Goal: Task Accomplishment & Management: Complete application form

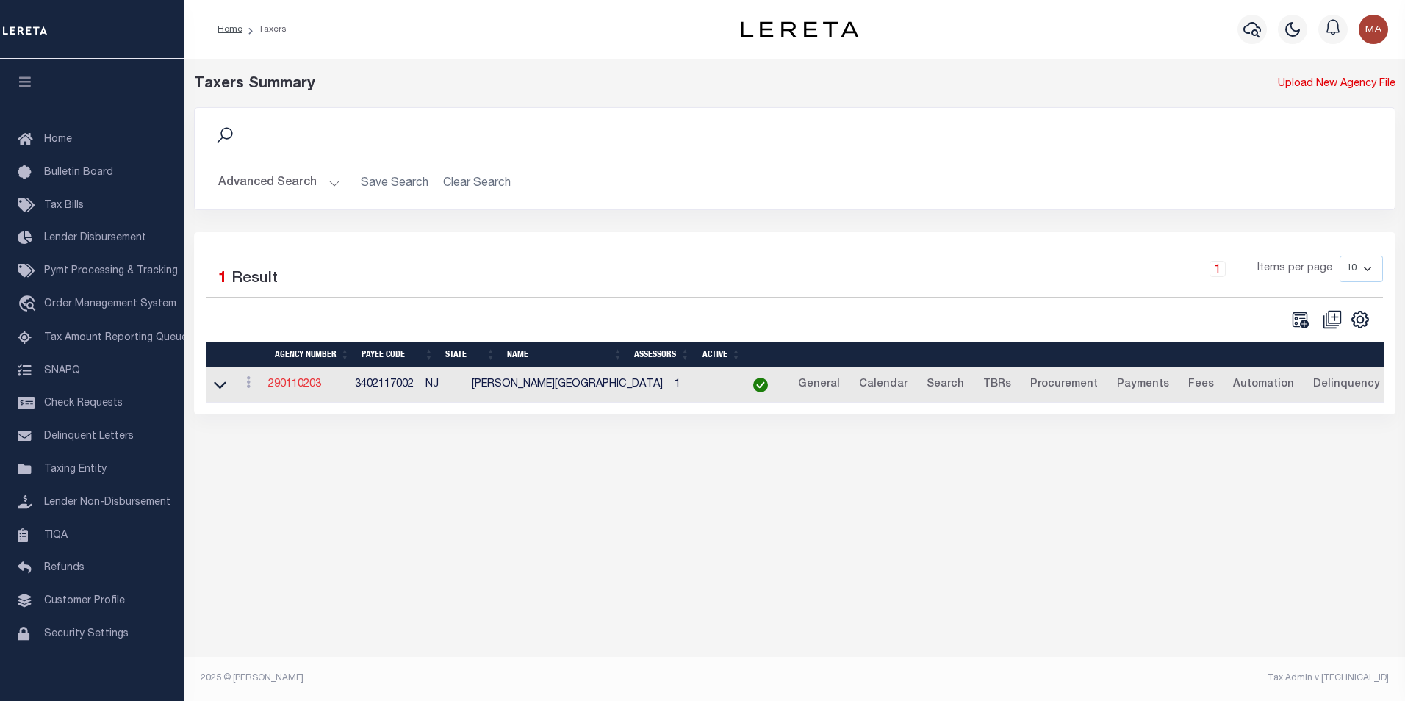
click at [306, 389] on link "290110203" at bounding box center [294, 384] width 53 height 10
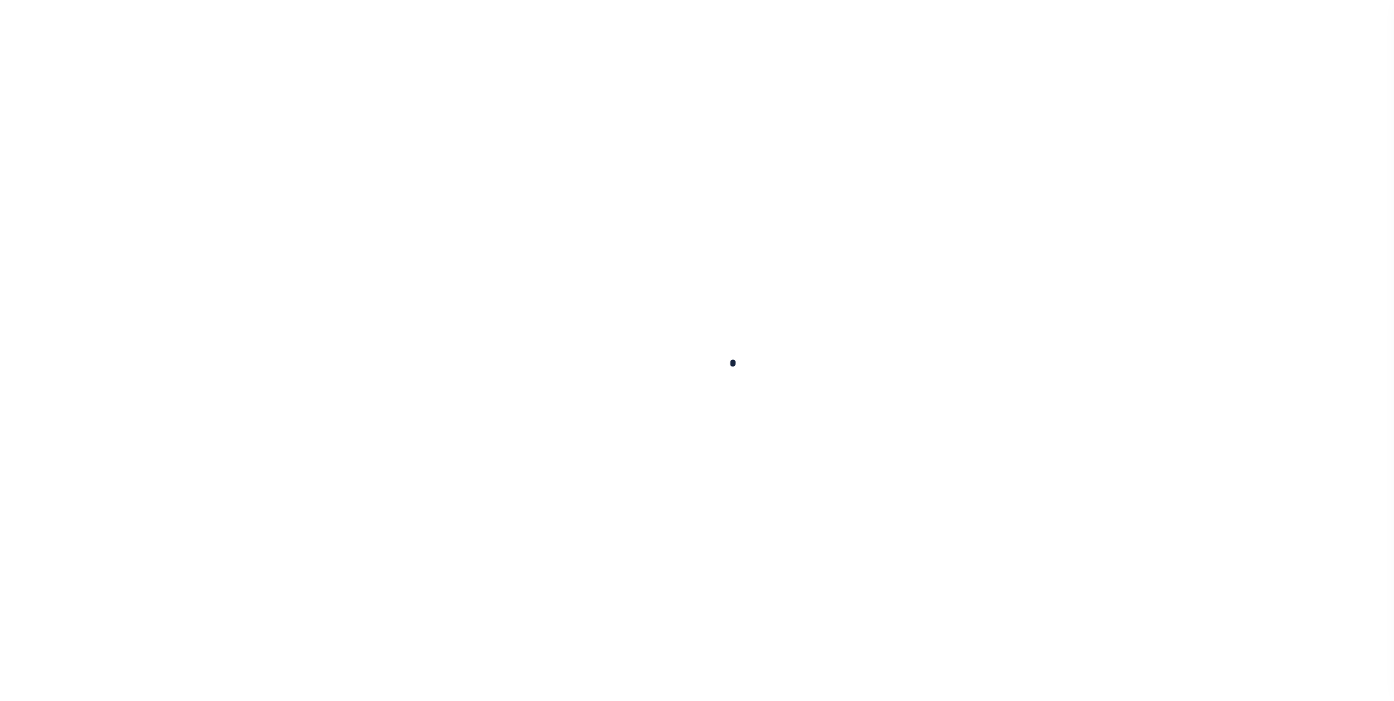
select select
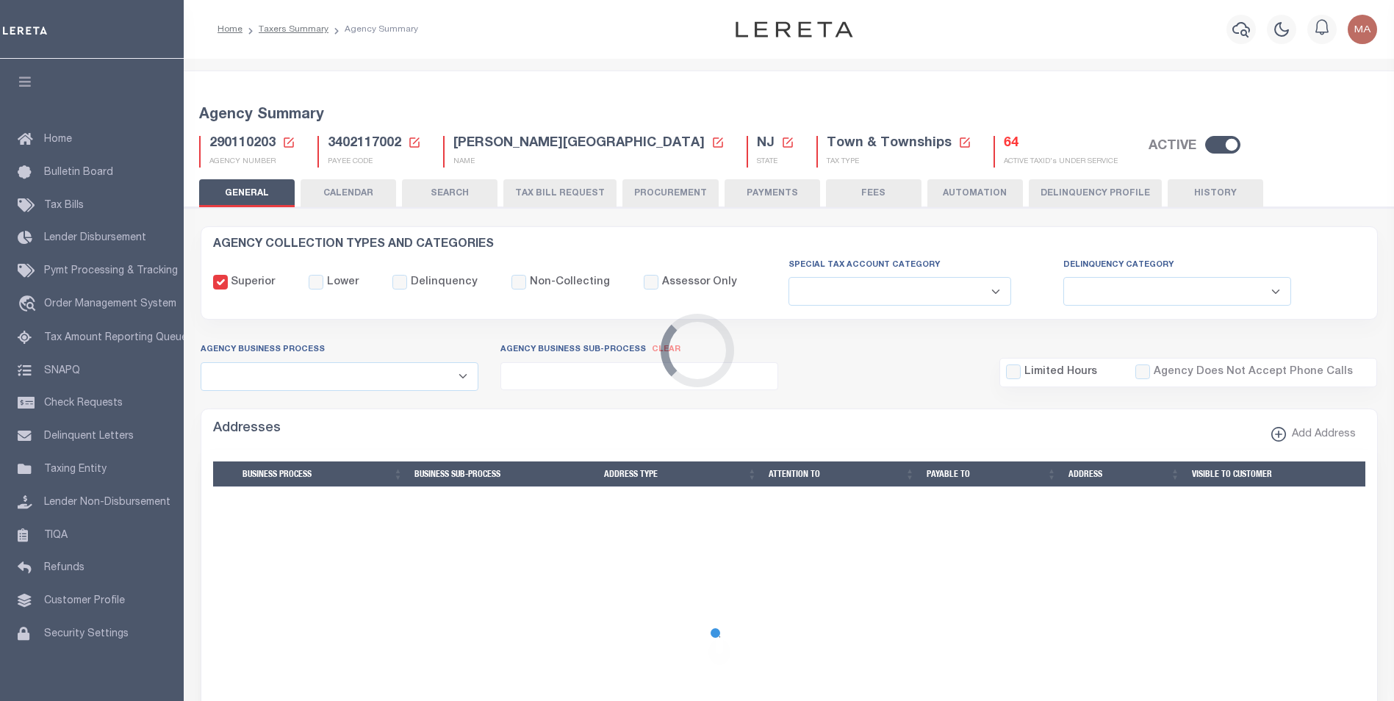
checkbox input "false"
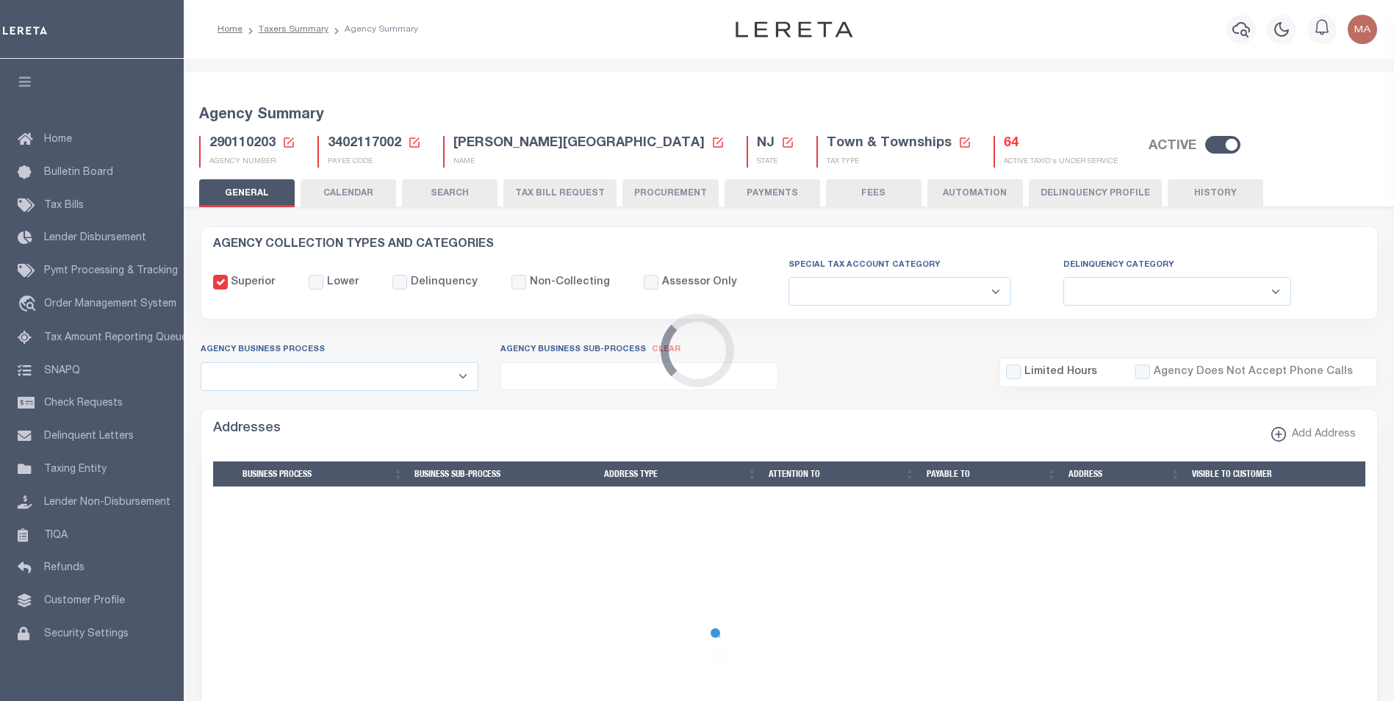
type input "3402117002"
select select "68"
select select "false"
type input "E & A"
select select "1"
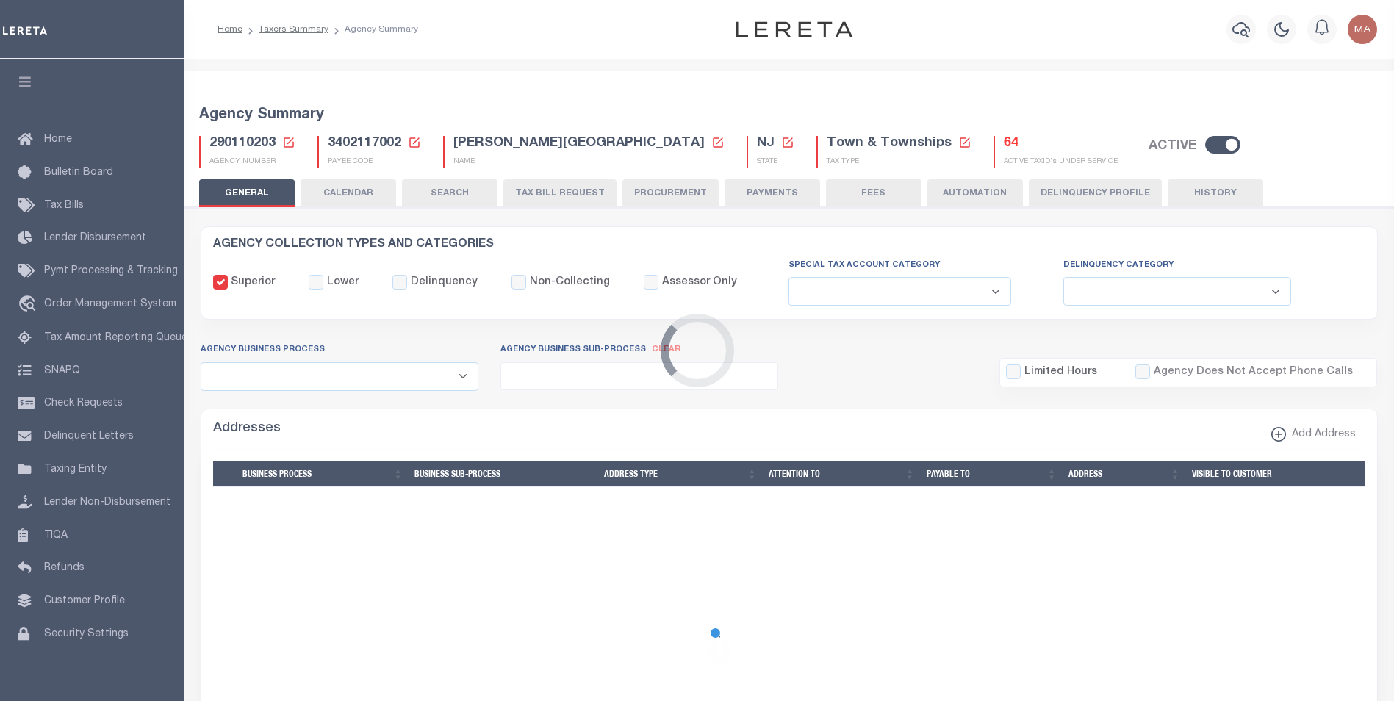
select select "true"
select select "5"
type input "00597"
type input "N - Escrow reporting should not include - “Delinquent Prior Year(s) Exist”, “De…"
radio input "true"
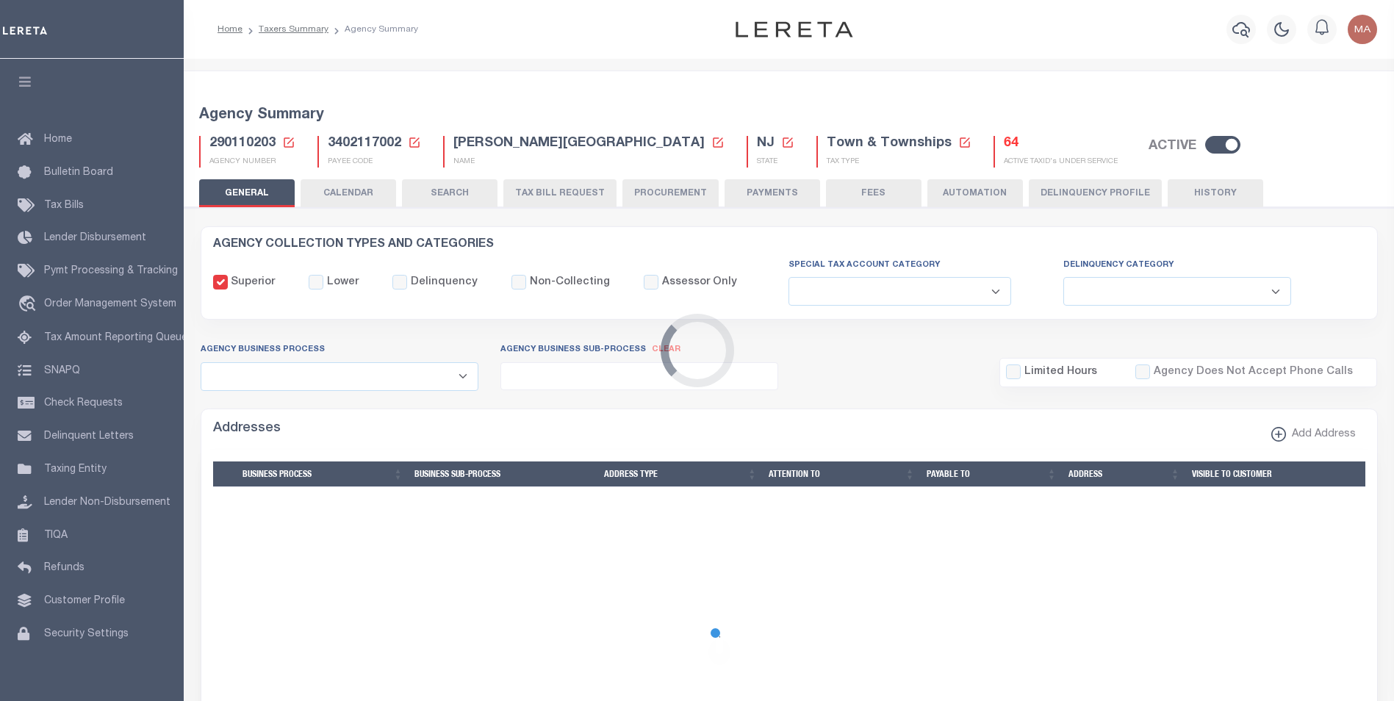
select select "73"
select select "44"
select select "47"
select select "0"
radio input "false"
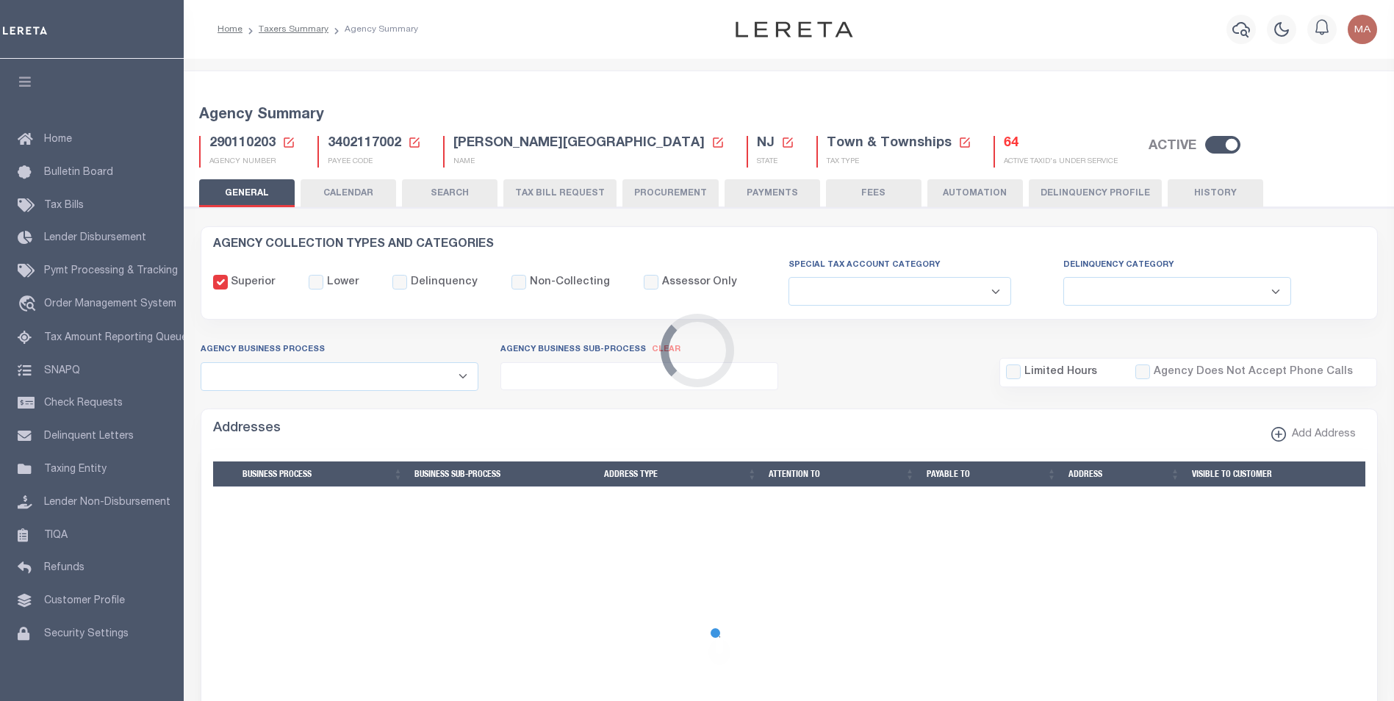
radio input "true"
checkbox input "false"
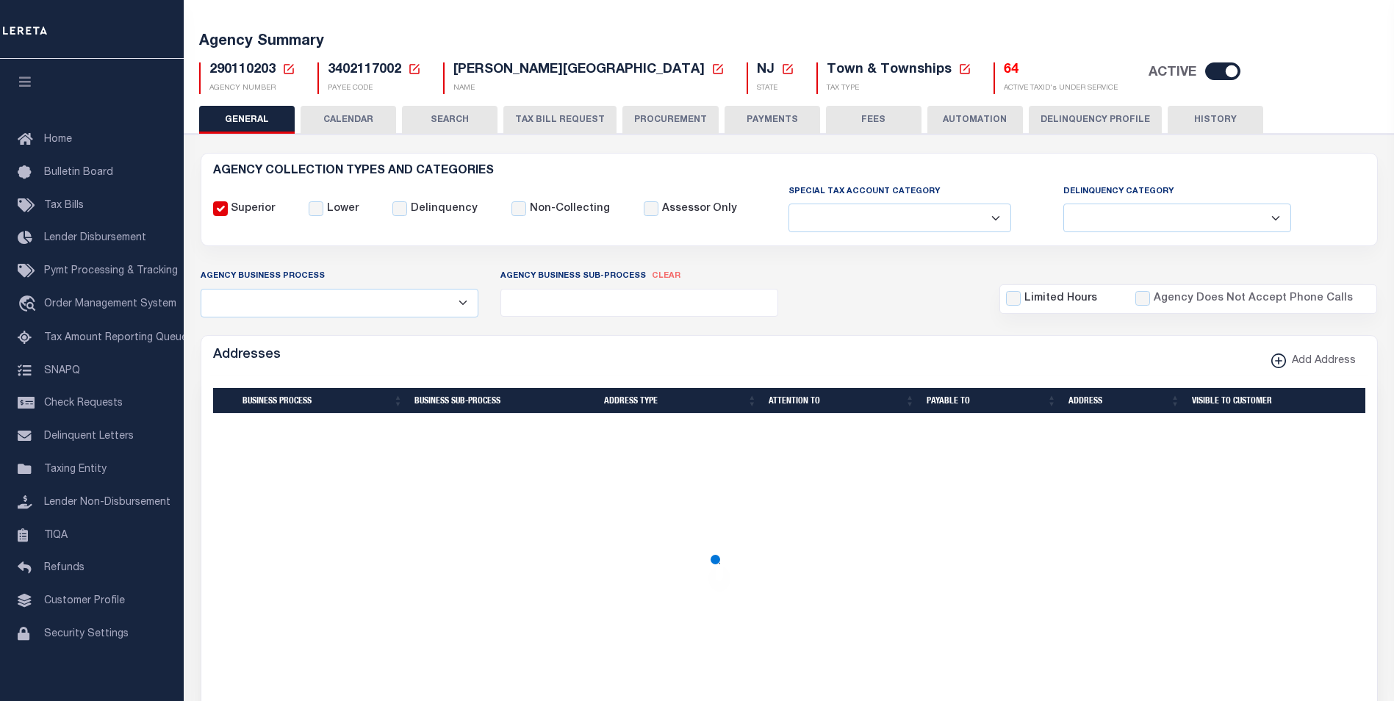
scroll to position [147, 0]
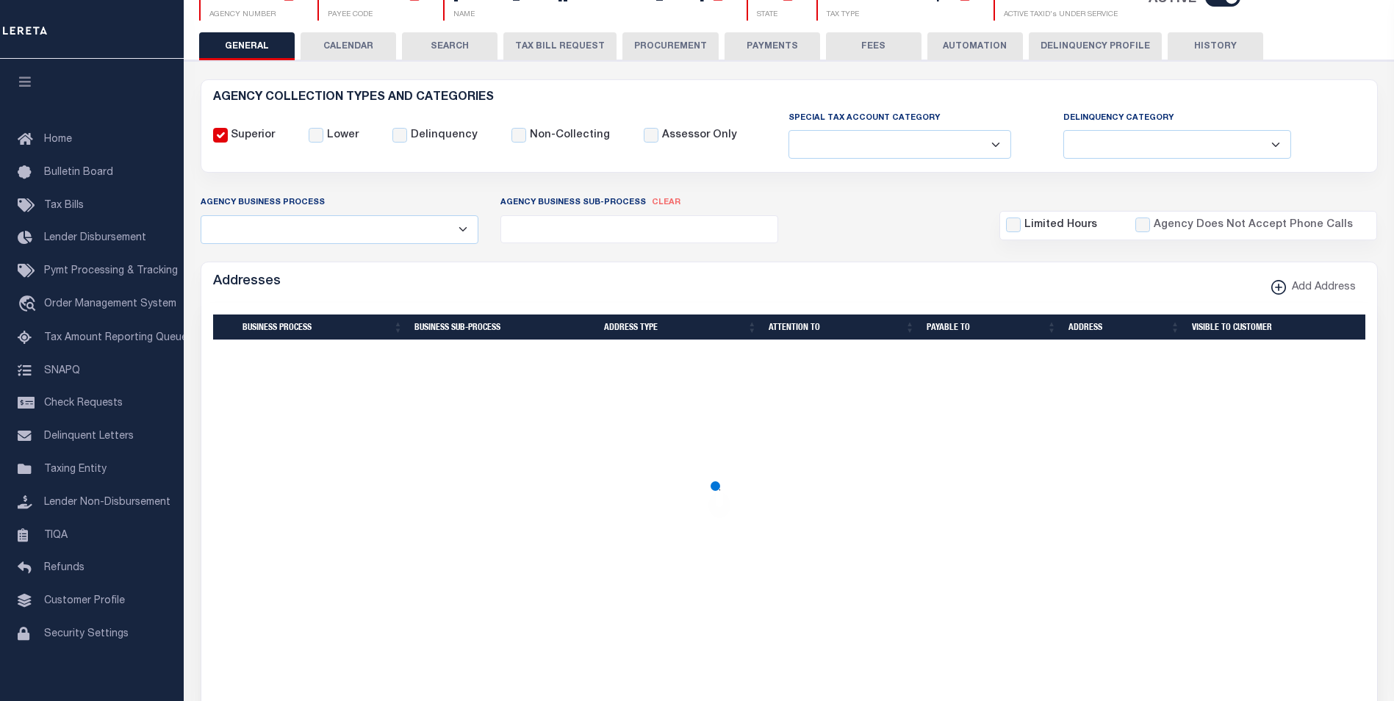
click at [774, 46] on button "PAYMENTS" at bounding box center [773, 46] width 96 height 28
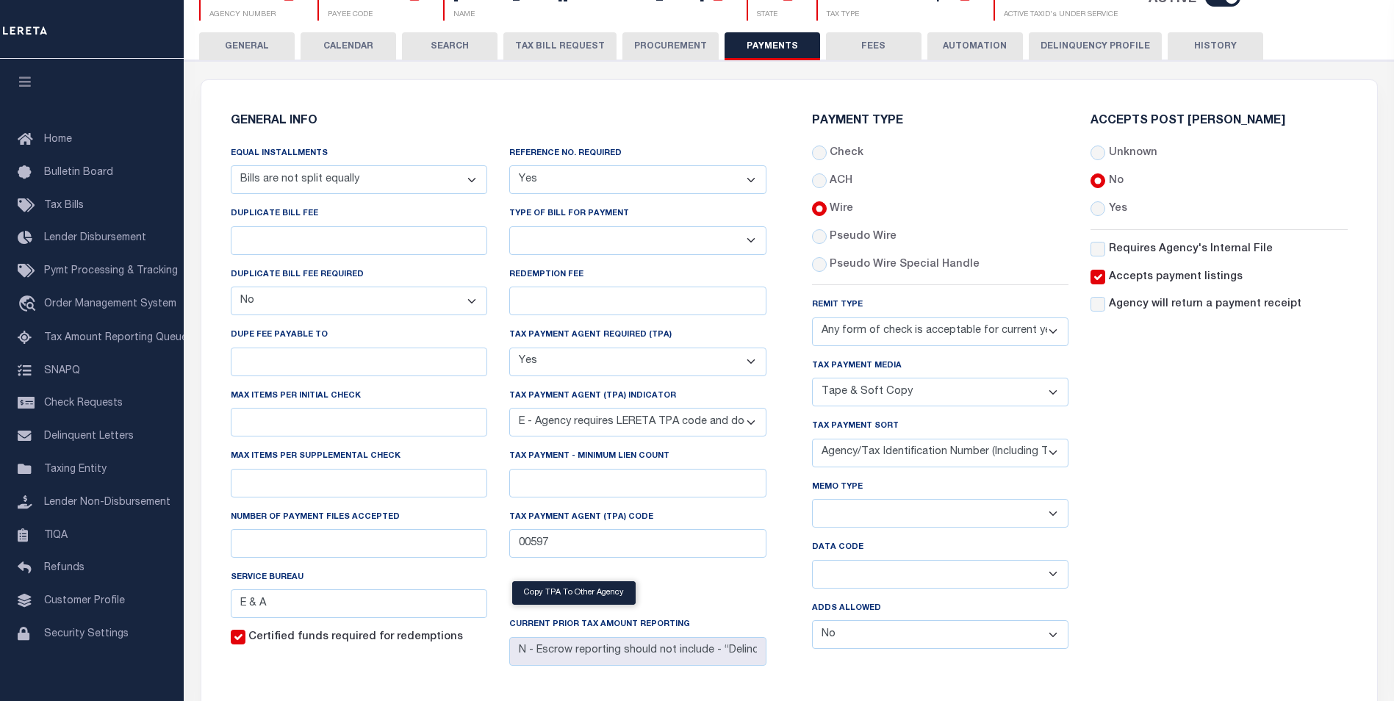
scroll to position [294, 0]
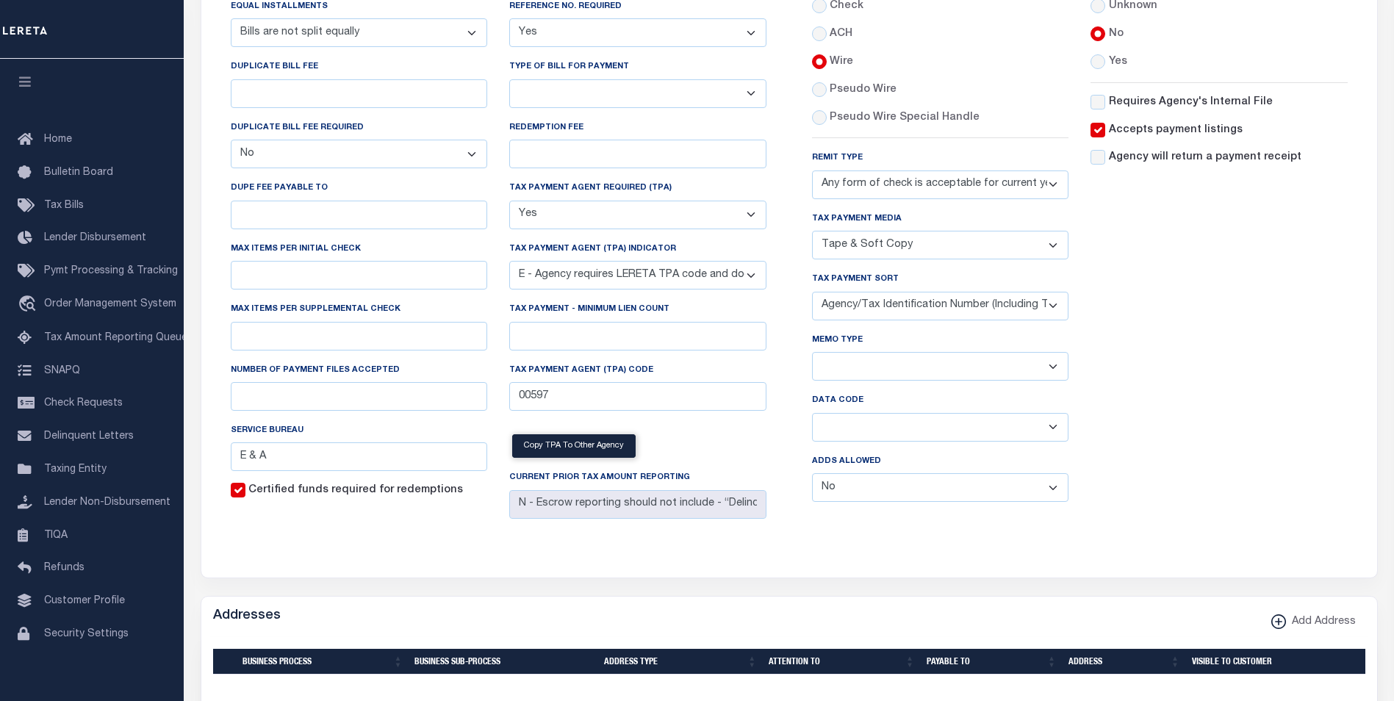
click at [830, 370] on select "Separate Together" at bounding box center [940, 366] width 257 height 29
select select "60"
click at [812, 355] on select "Separate Together" at bounding box center [940, 366] width 257 height 29
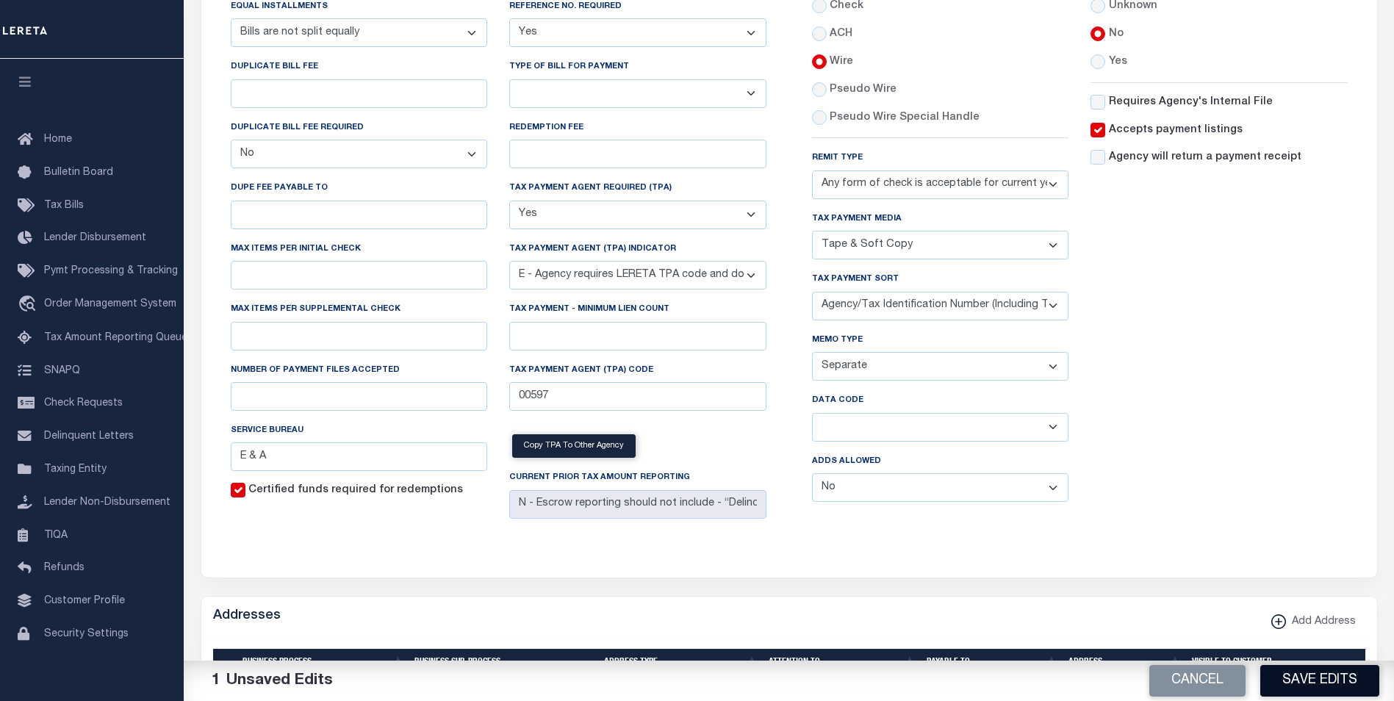
click at [1309, 681] on button "Save Edits" at bounding box center [1319, 681] width 119 height 32
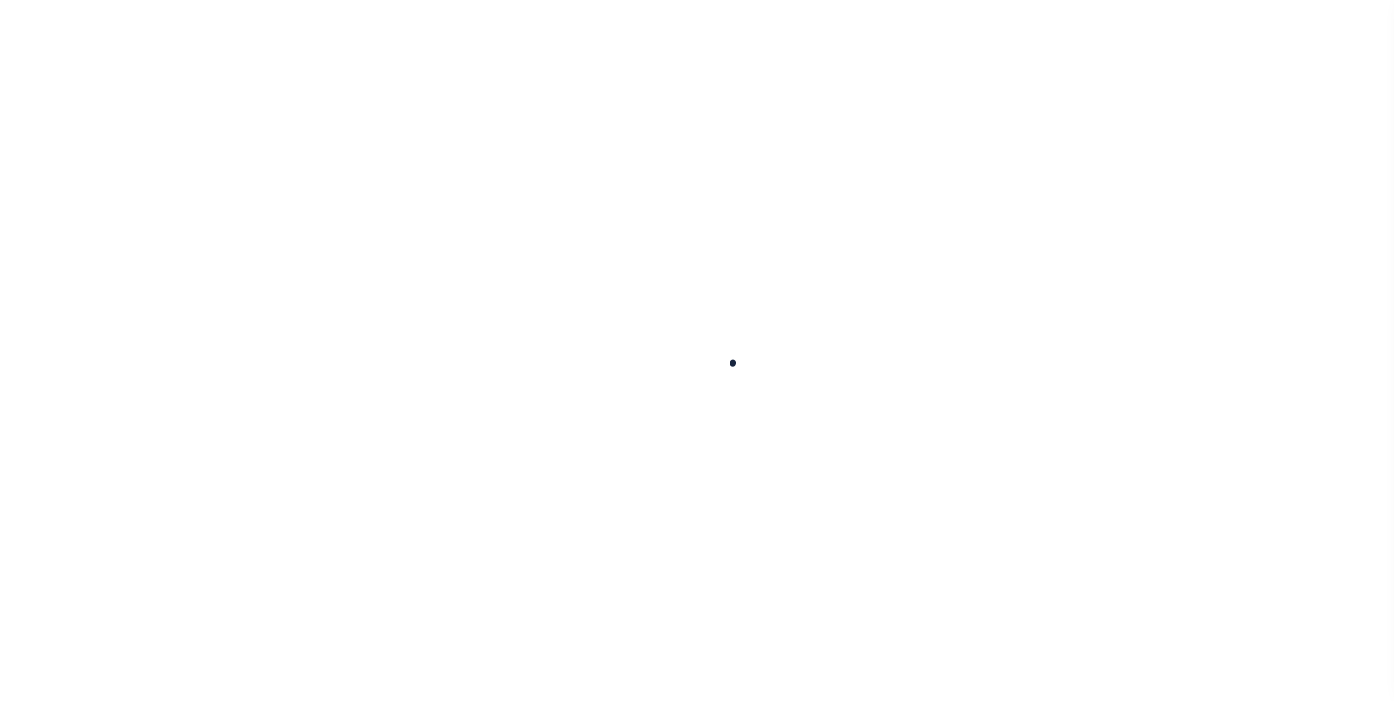
select select
checkbox input "false"
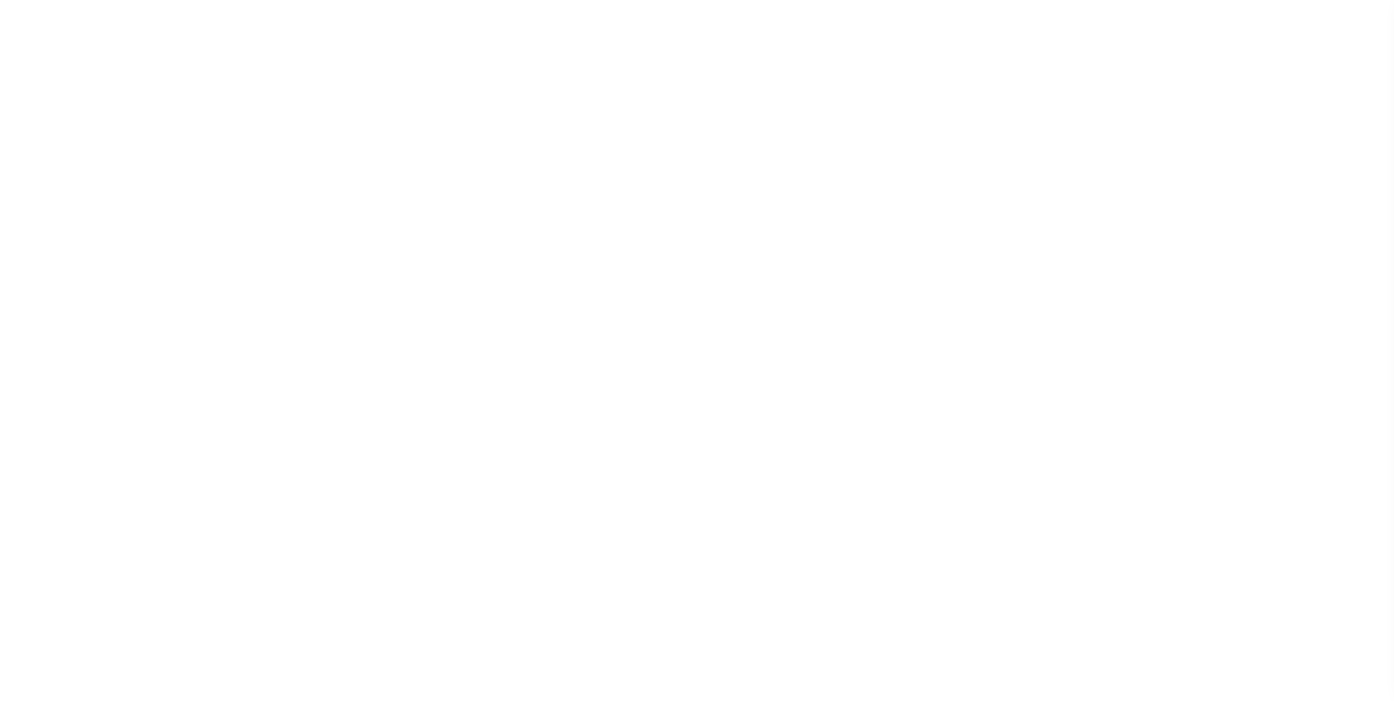
checkbox input "false"
type input "3402117002"
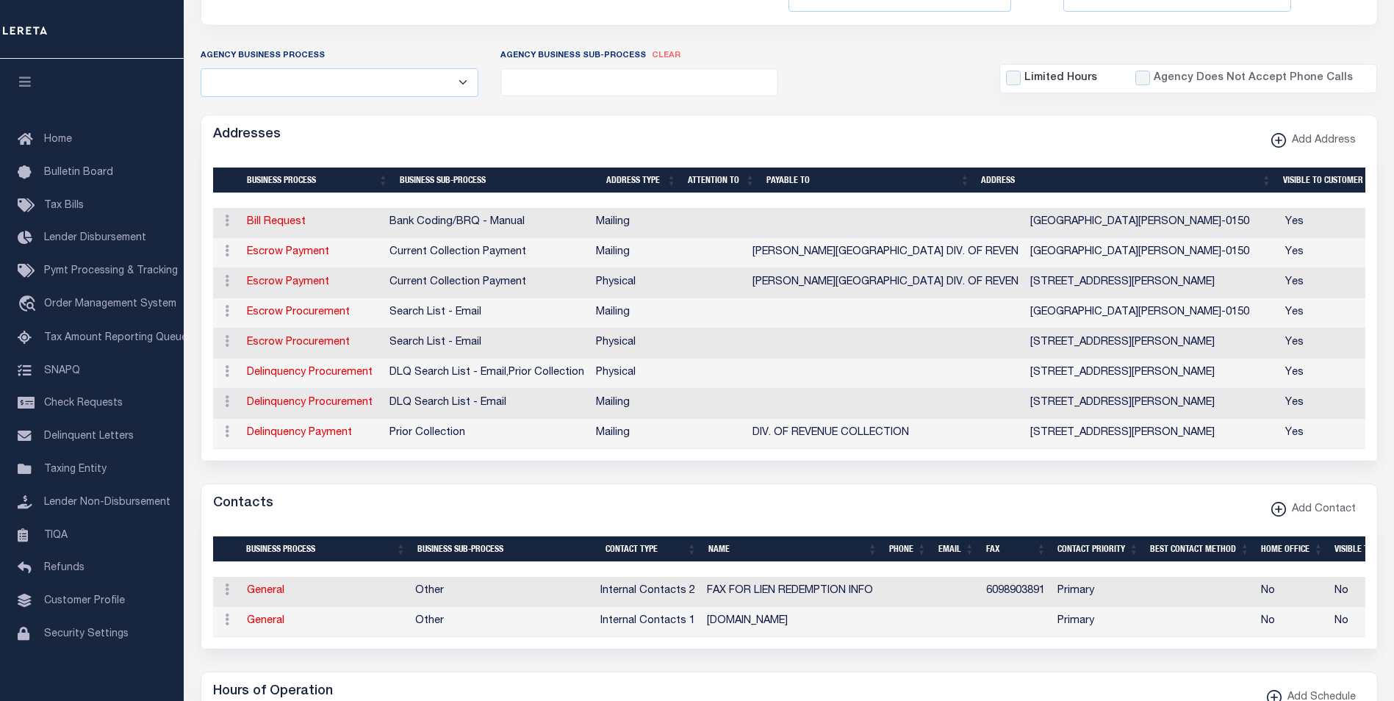
scroll to position [0, 0]
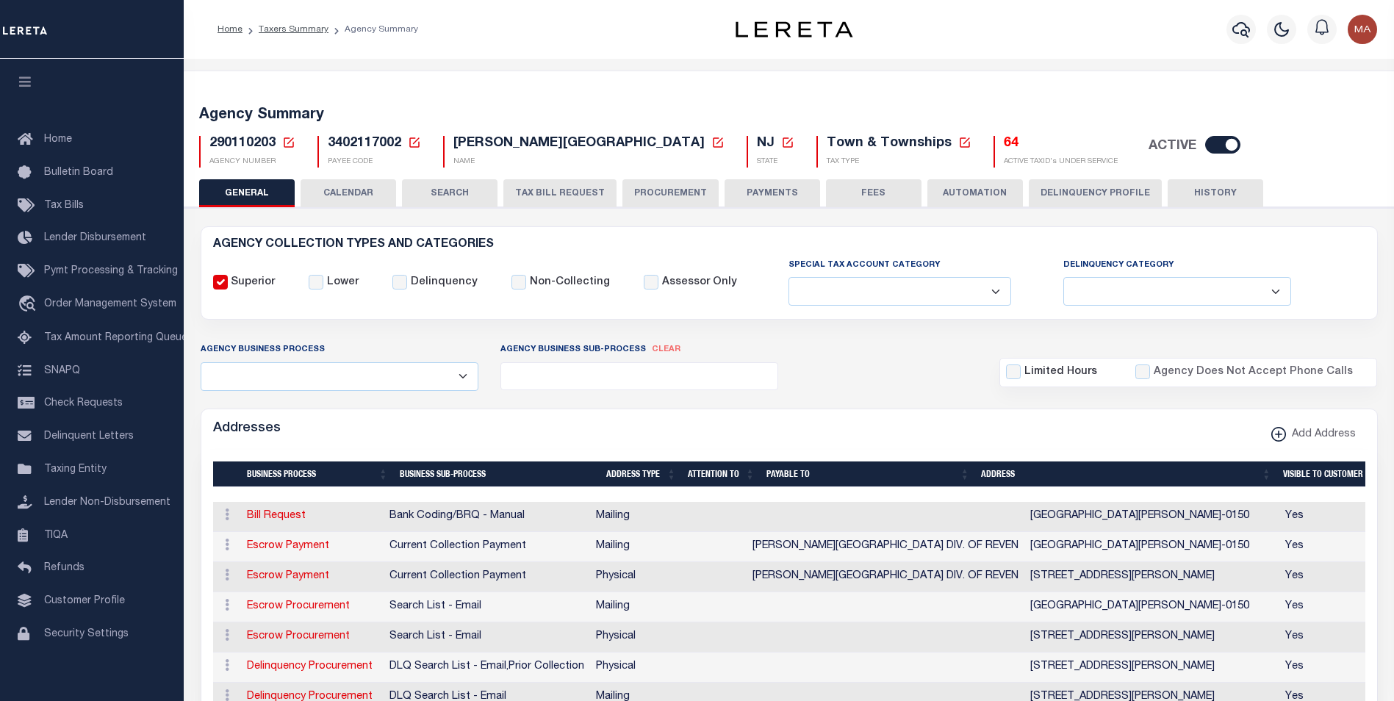
click at [287, 140] on icon at bounding box center [288, 142] width 13 height 13
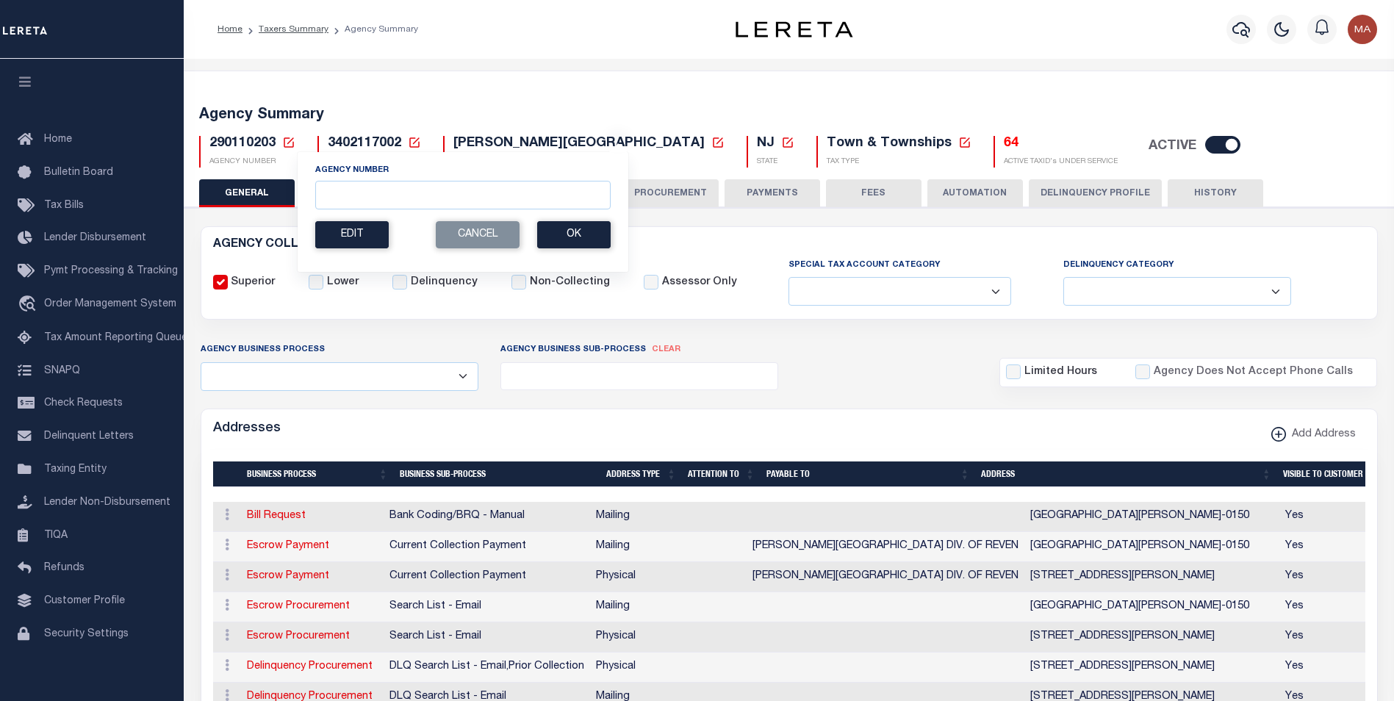
click at [412, 143] on icon at bounding box center [414, 142] width 13 height 13
click at [500, 198] on input "Payee Code" at bounding box center [528, 195] width 175 height 29
paste input "4400704005"
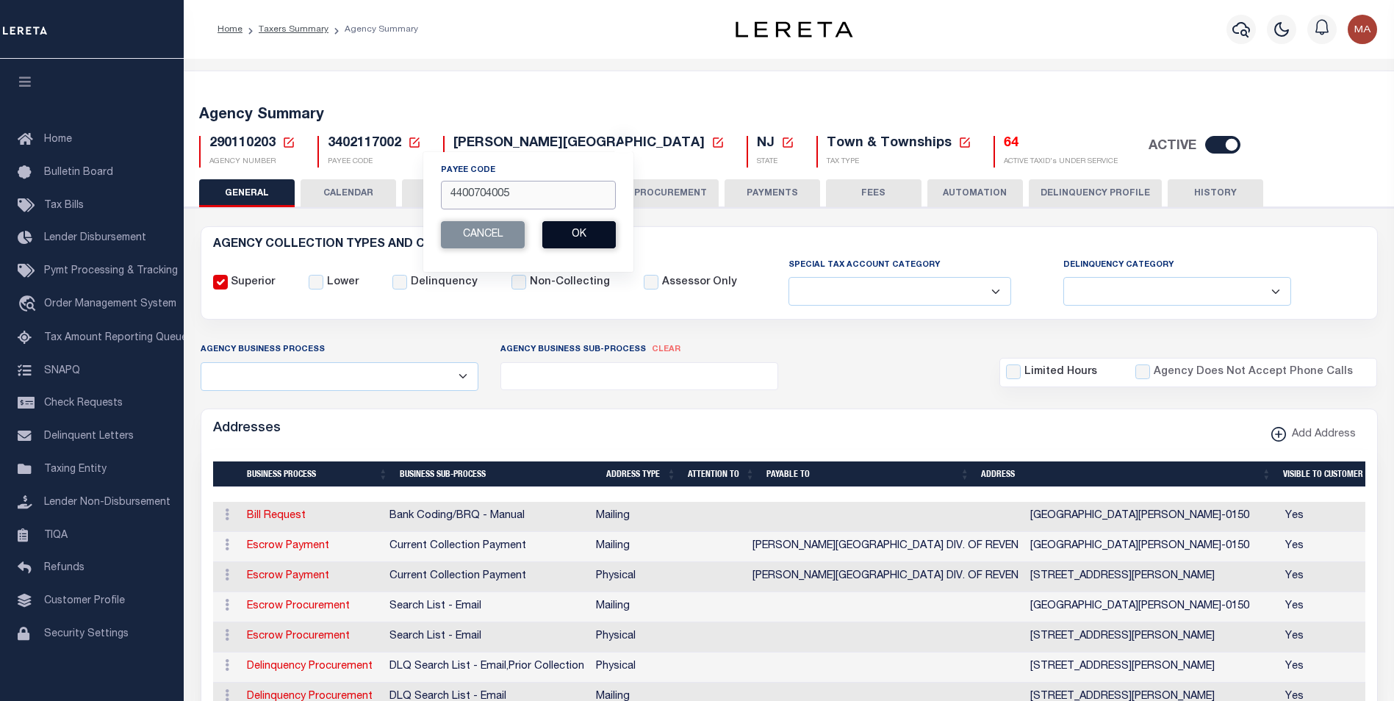
type input "4400704005"
click at [607, 237] on button "Ok" at bounding box center [578, 234] width 73 height 27
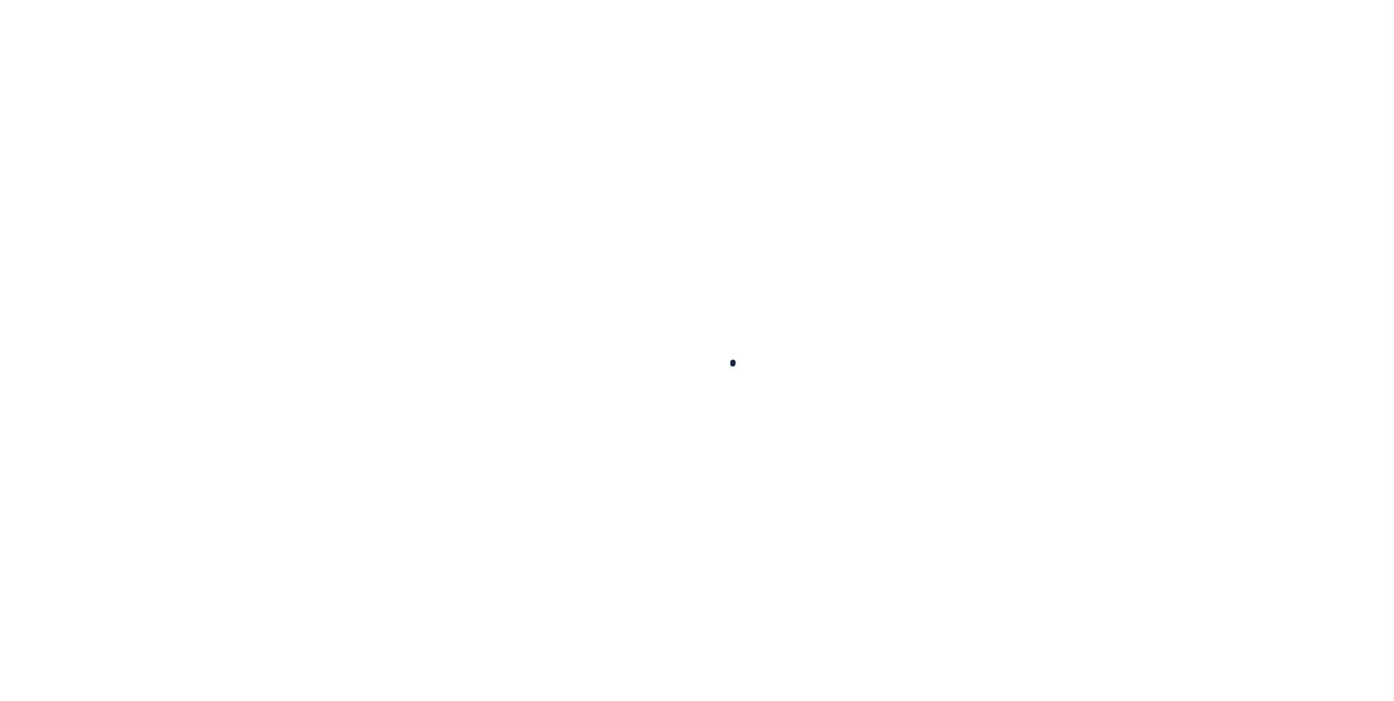
select select
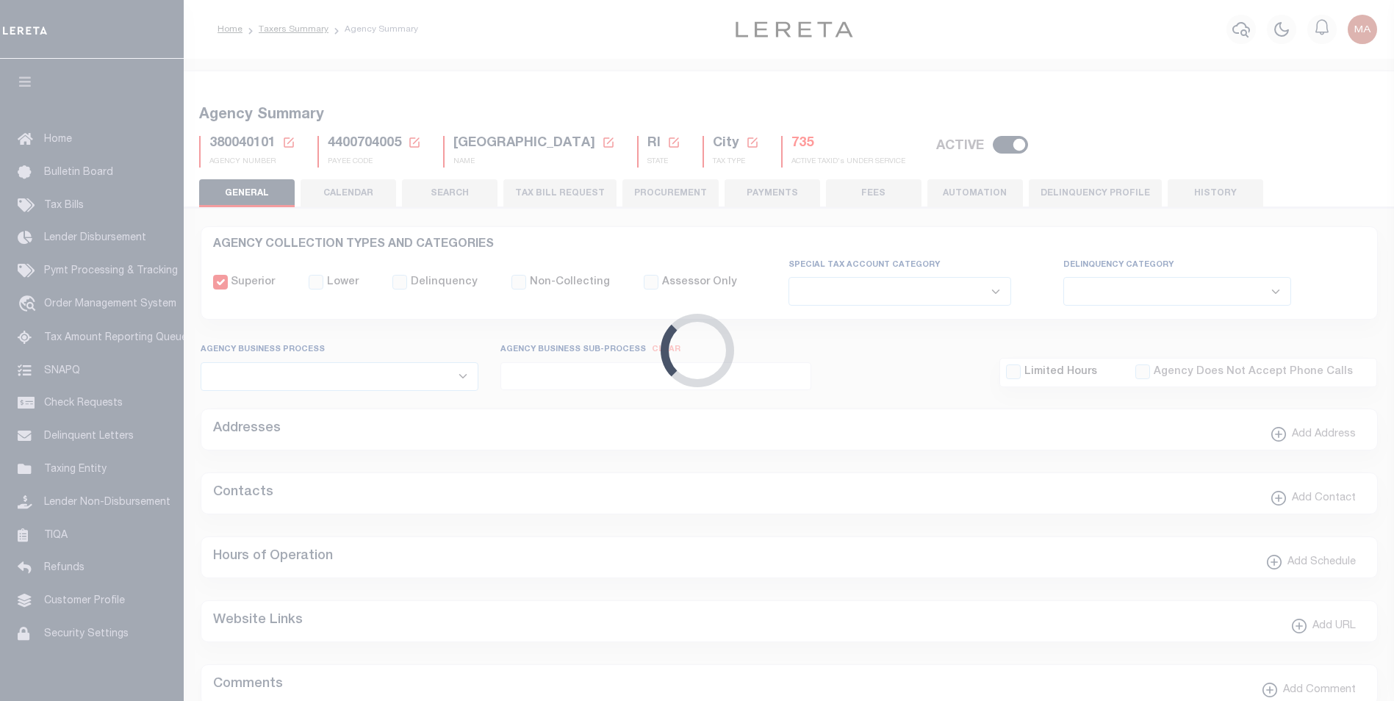
checkbox input "false"
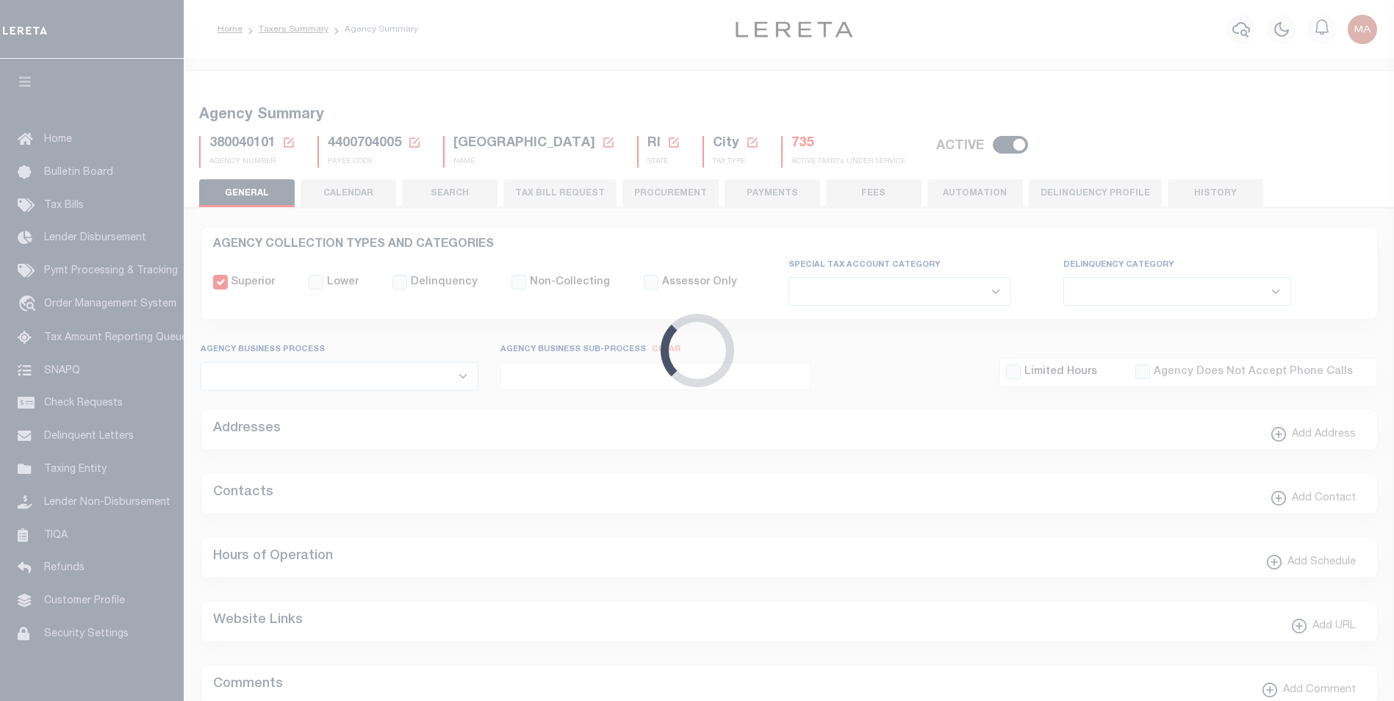
type input "4400704005"
select select "68"
select select "false"
checkbox input "false"
select select "false"
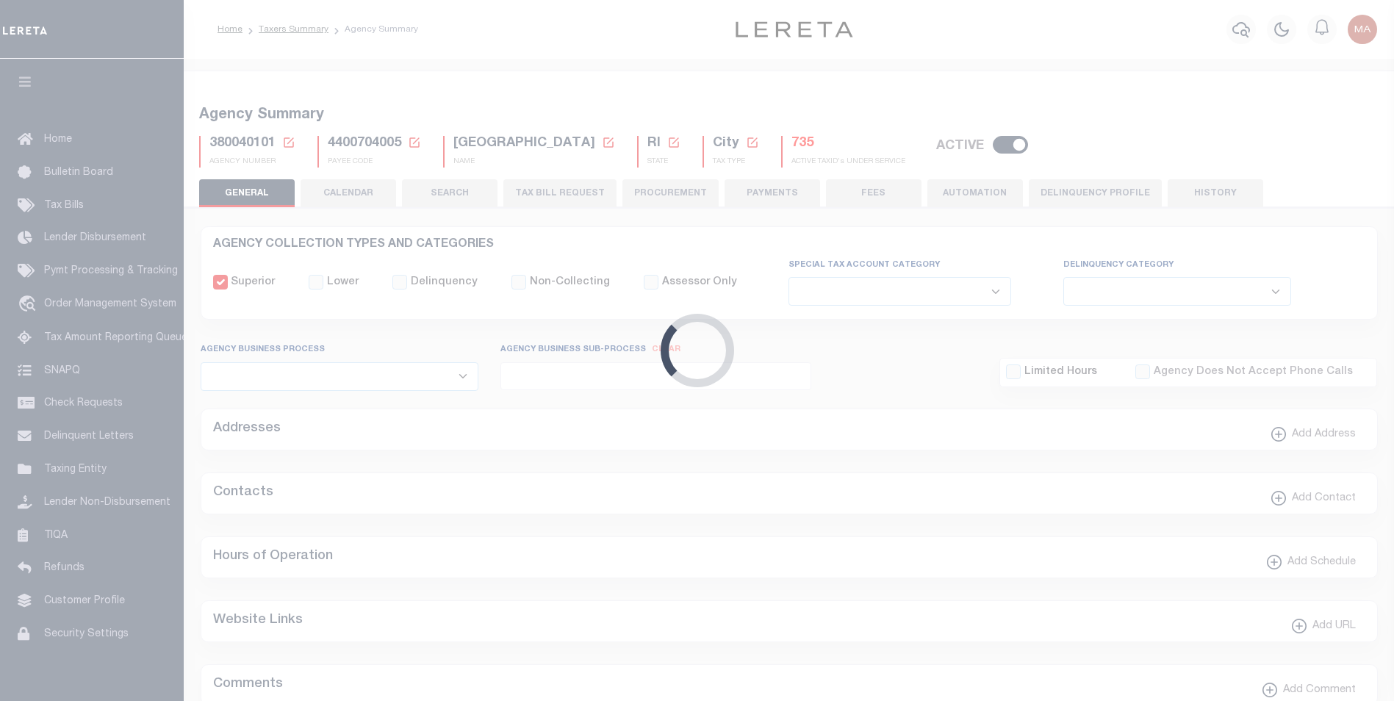
type input "N - Escrow reporting should not include - “Delinquent Prior Year(s) Exist”, “De…"
radio input "true"
select select "70"
select select "44"
select select "49"
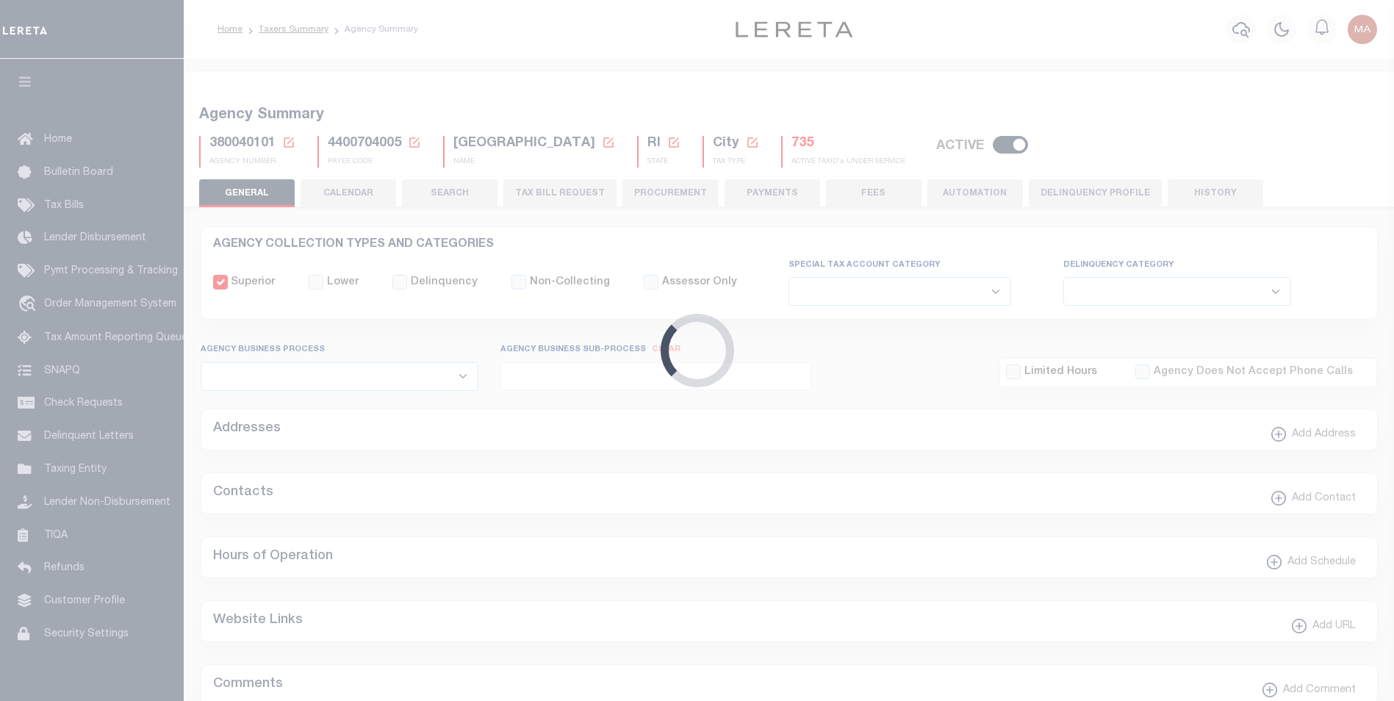
radio input "false"
radio input "true"
checkbox input "false"
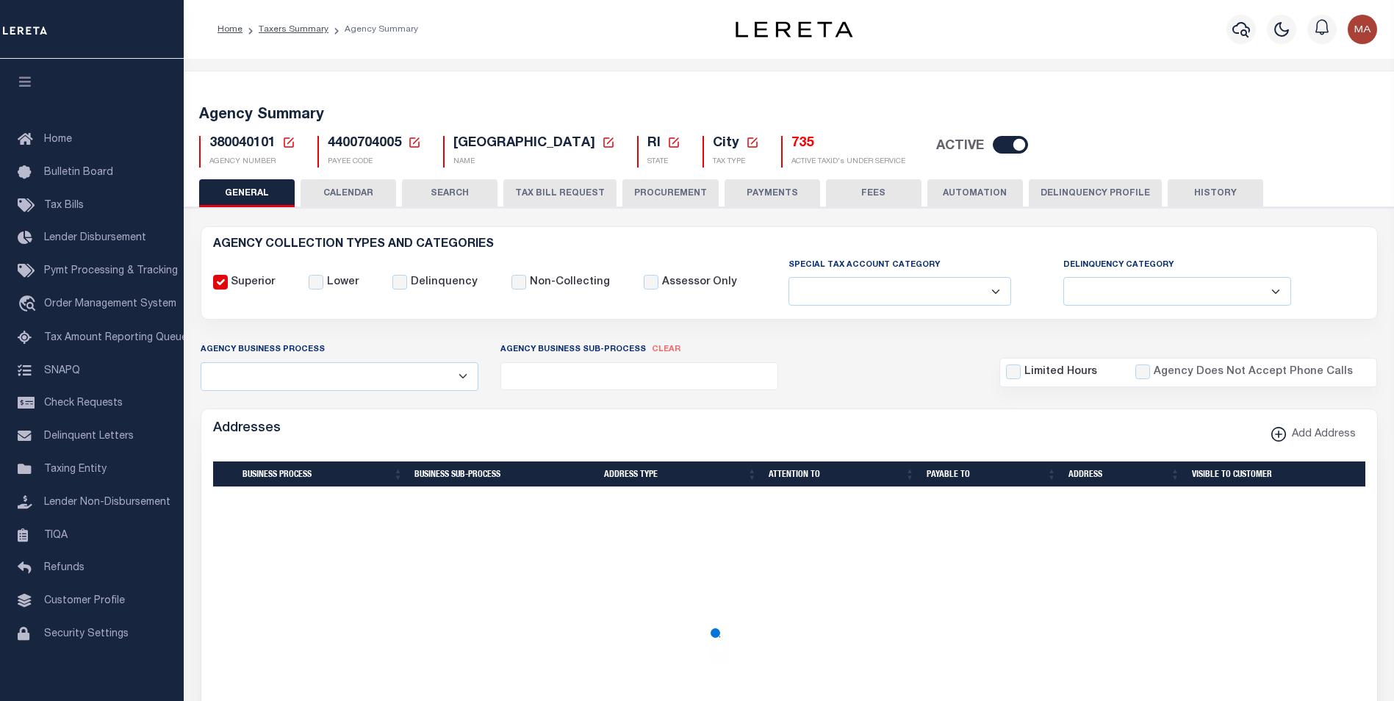
click at [767, 191] on button "PAYMENTS" at bounding box center [773, 193] width 96 height 28
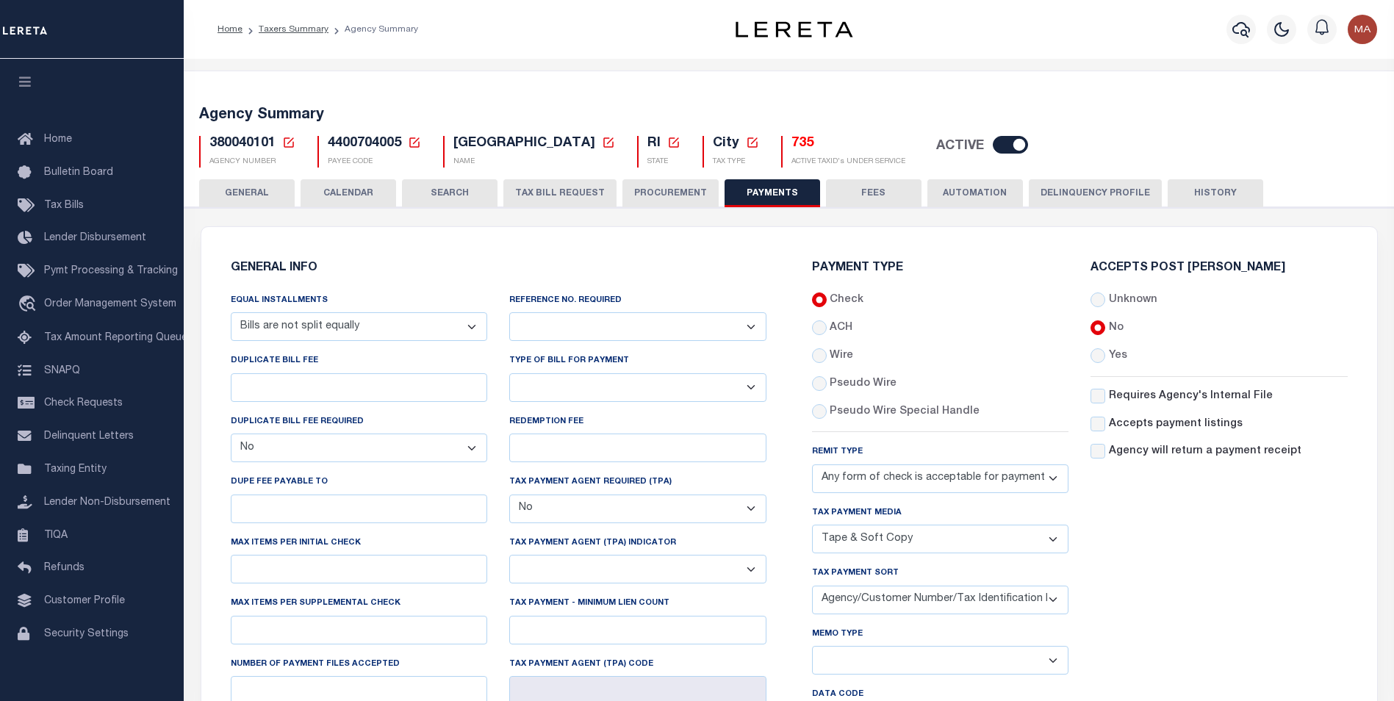
scroll to position [147, 0]
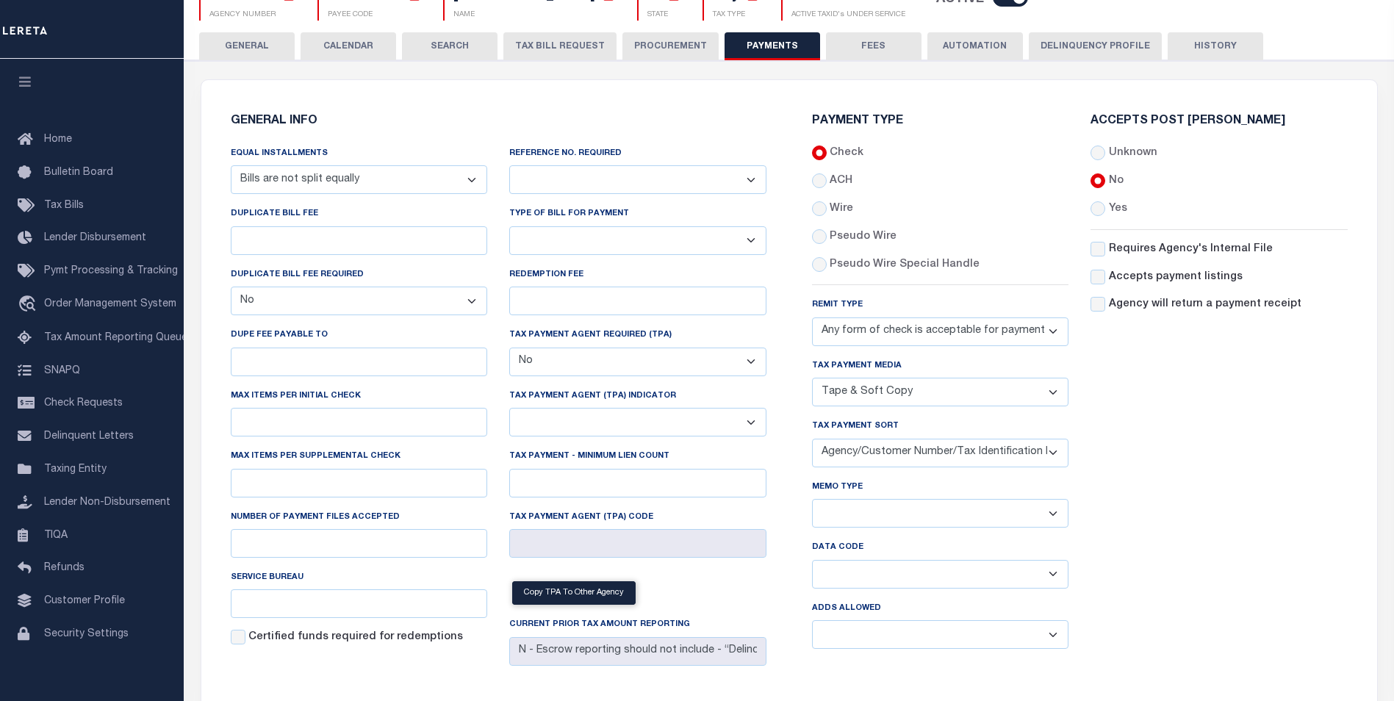
click at [891, 506] on select "Separate Together" at bounding box center [940, 513] width 257 height 29
select select "60"
click at [812, 502] on select "Separate Together" at bounding box center [940, 513] width 257 height 29
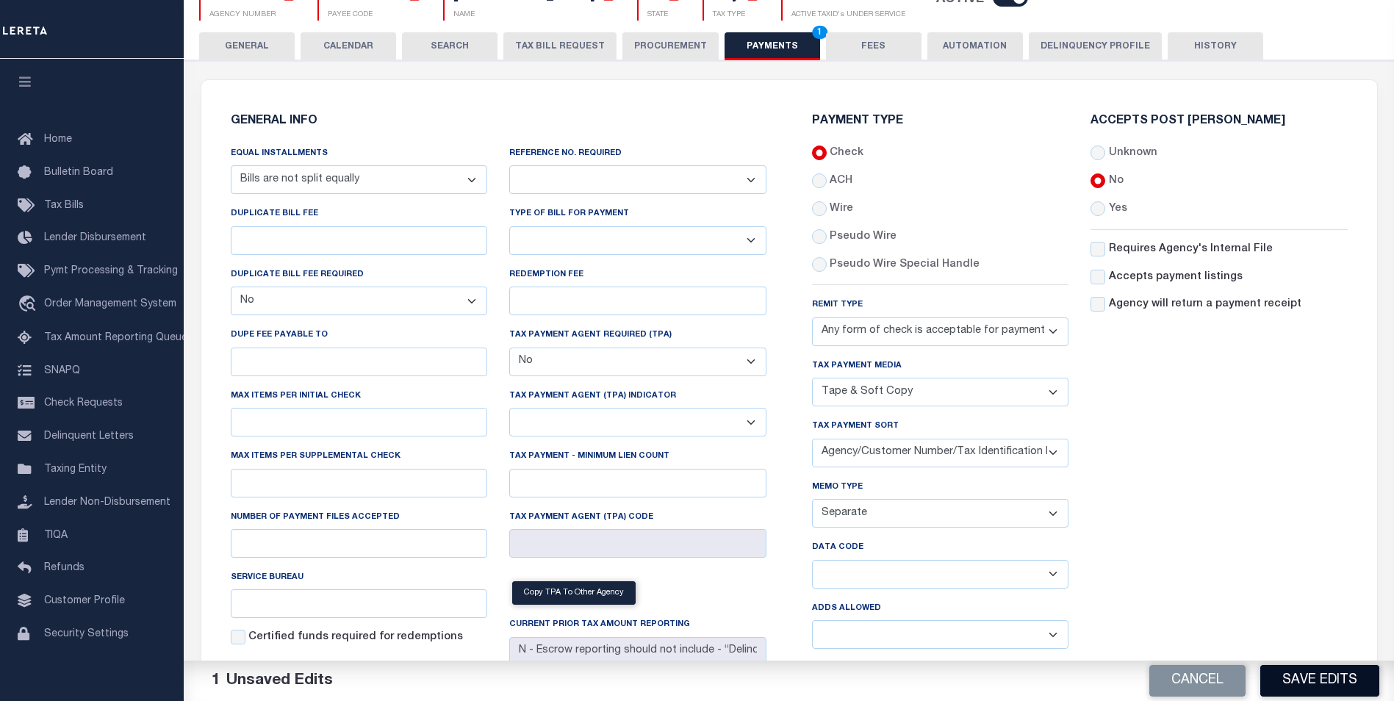
click at [1316, 687] on button "Save Edits" at bounding box center [1319, 681] width 119 height 32
